Goal: Complete application form

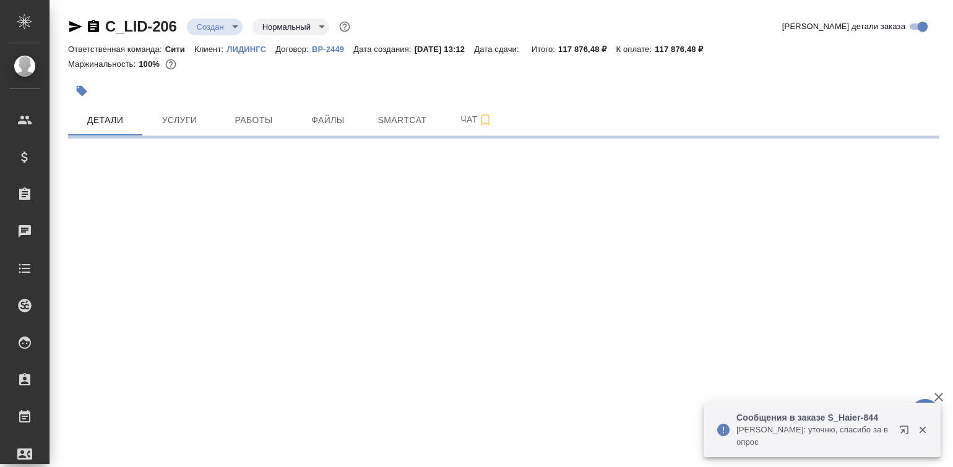
select select "RU"
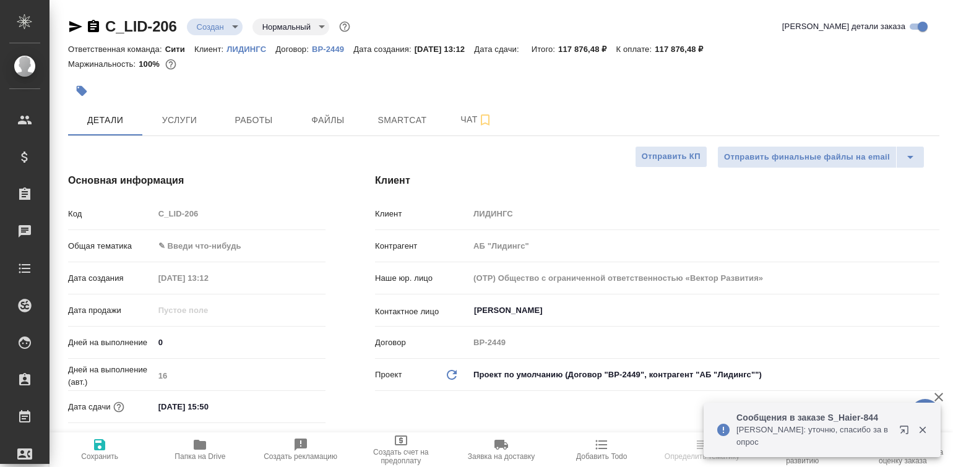
type textarea "x"
click at [923, 431] on icon "button" at bounding box center [922, 430] width 7 height 7
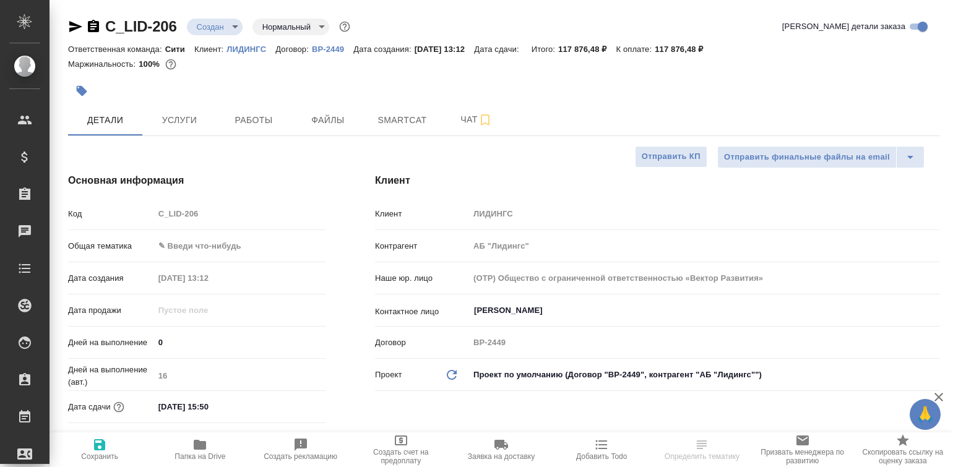
type textarea "x"
select select "RU"
type textarea "x"
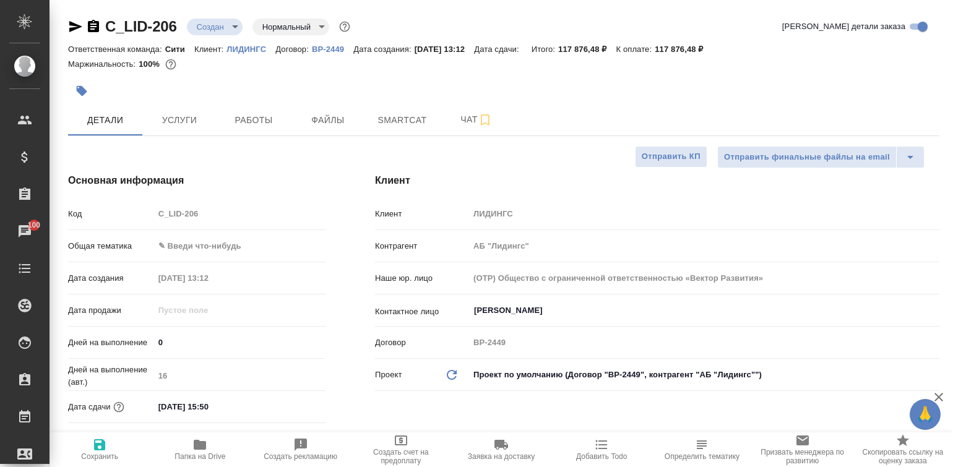
type textarea "x"
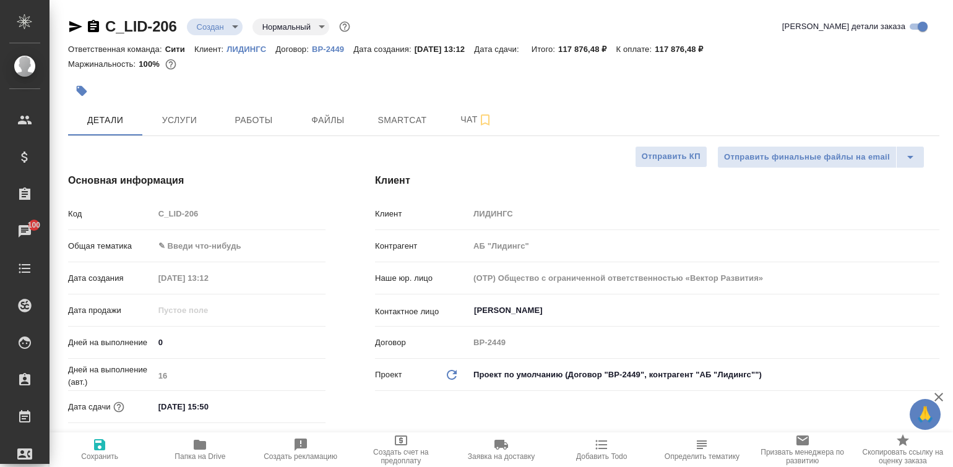
type textarea "x"
